Goal: Task Accomplishment & Management: Manage account settings

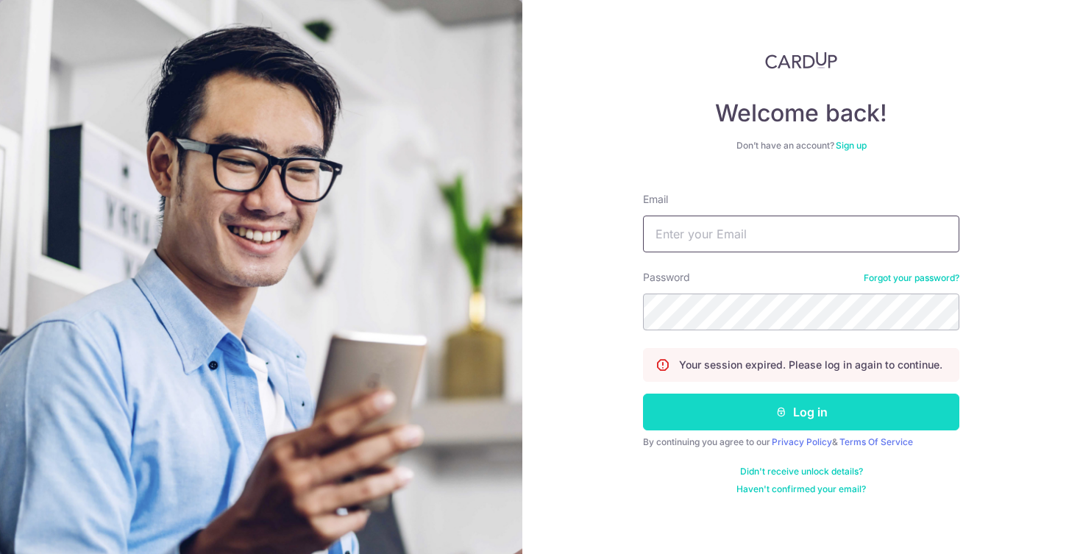
type input "benross066@gmail.com"
click at [742, 412] on button "Log in" at bounding box center [801, 412] width 316 height 37
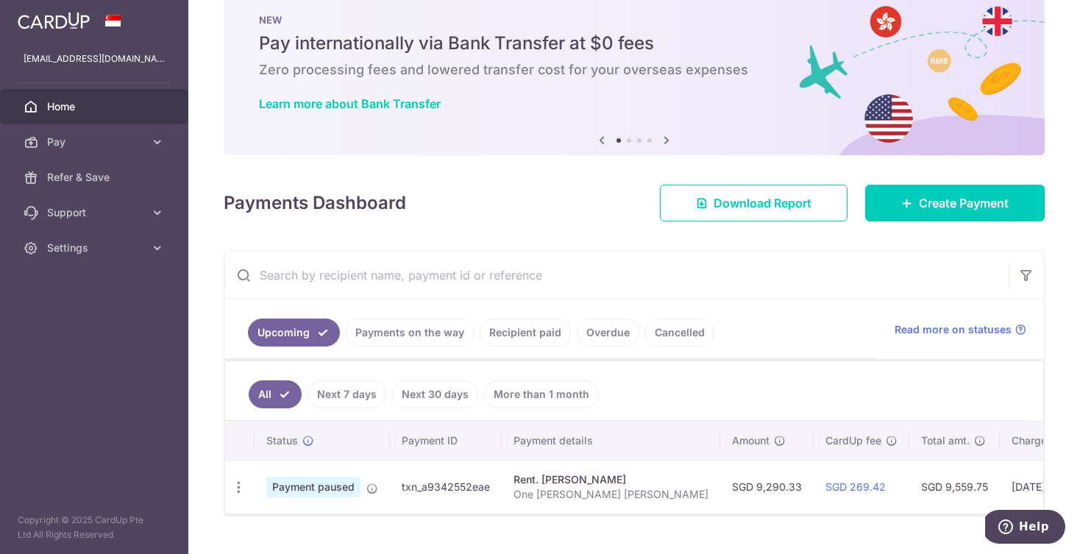
scroll to position [44, 0]
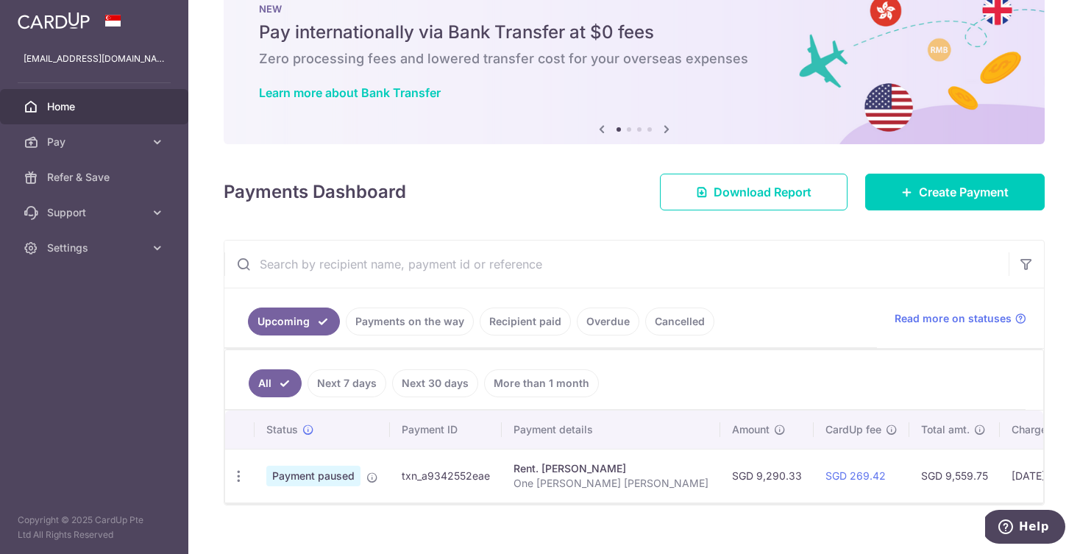
drag, startPoint x: 491, startPoint y: 480, endPoint x: 401, endPoint y: 481, distance: 89.8
click at [401, 481] on td "txn_a9342552eae" at bounding box center [446, 476] width 112 height 54
copy td "txn_a9342552eae"
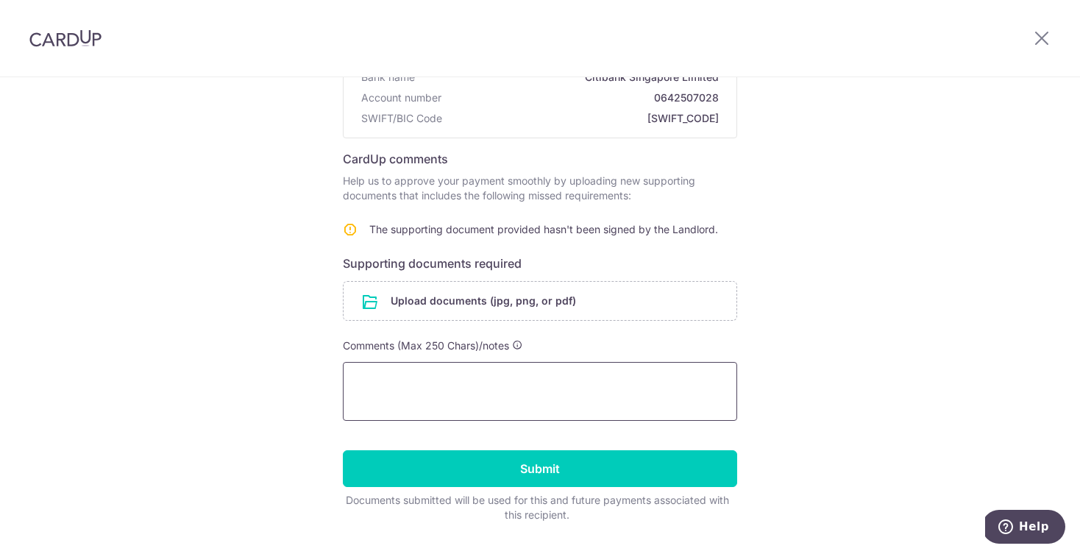
scroll to position [174, 0]
